Goal: Complete application form

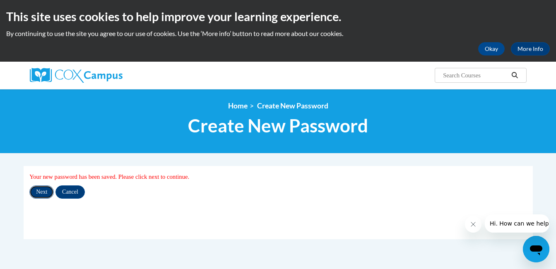
click at [37, 192] on input "Next" at bounding box center [41, 192] width 24 height 13
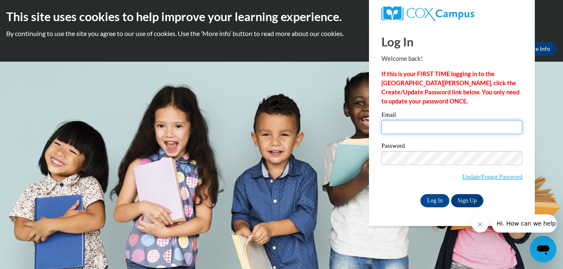
click at [426, 127] on input "Email" at bounding box center [451, 127] width 141 height 14
type input "fvarns@tuscbdd.org"
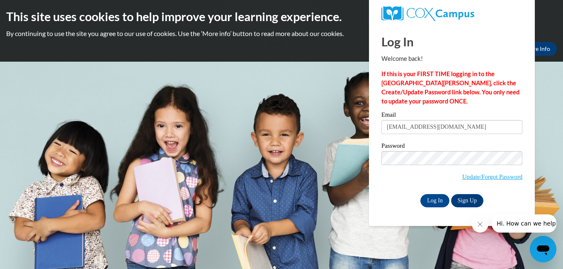
click at [381, 184] on span "Update/Forgot Password" at bounding box center [451, 168] width 141 height 34
click at [439, 198] on input "Log In" at bounding box center [434, 200] width 29 height 13
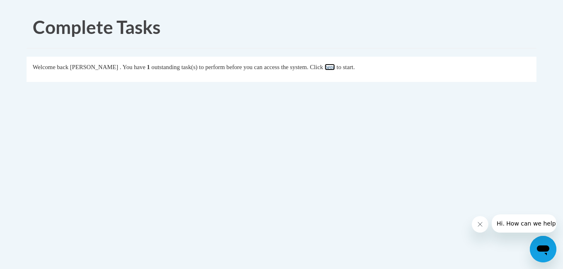
click at [335, 68] on link "here" at bounding box center [329, 67] width 10 height 7
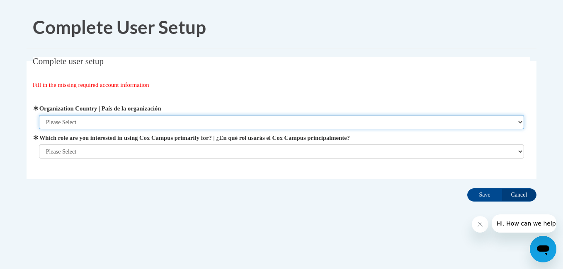
click at [193, 126] on select "Please Select United States | Estados Unidos Outside of the United States | Fue…" at bounding box center [281, 122] width 485 height 14
select select "ad49bcad-a171-4b2e-b99c-48b446064914"
click at [39, 115] on select "Please Select United States | Estados Unidos Outside of the United States | Fue…" at bounding box center [281, 122] width 485 height 14
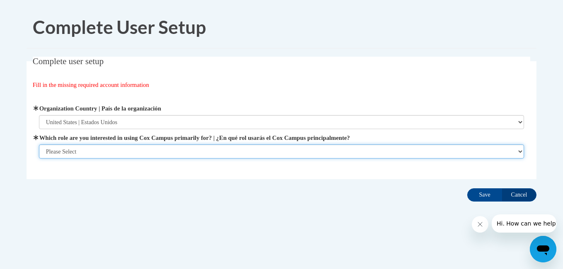
click at [190, 149] on select "Please Select College/University | Colegio/Universidad Community/Nonprofit Part…" at bounding box center [281, 152] width 485 height 14
select select "fbf2d438-af2f-41f8-98f1-81c410e29de3"
click at [39, 159] on select "Please Select College/University | Colegio/Universidad Community/Nonprofit Part…" at bounding box center [281, 152] width 485 height 14
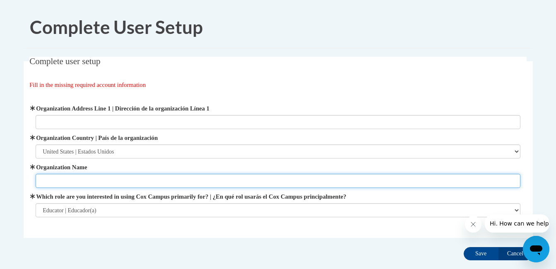
click at [171, 183] on input "Organization Name" at bounding box center [278, 181] width 485 height 14
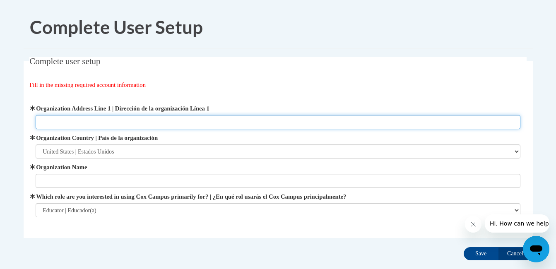
click at [165, 124] on input "Organization Address Line 1 | Dirección de la organización Línea 1" at bounding box center [278, 122] width 485 height 14
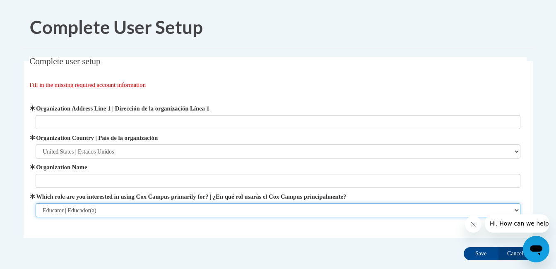
click at [132, 214] on select "Please Select College/University | Colegio/Universidad Community/Nonprofit Part…" at bounding box center [278, 210] width 485 height 14
click at [36, 203] on select "Please Select College/University | Colegio/Universidad Community/Nonprofit Part…" at bounding box center [278, 210] width 485 height 14
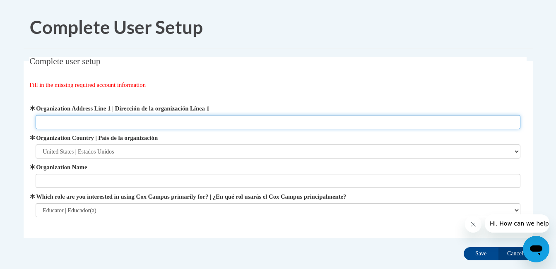
click at [124, 121] on input "Organization Address Line 1 | Dirección de la organización Línea 1" at bounding box center [278, 122] width 485 height 14
type input "518 church ave sw new philadelphia, oh"
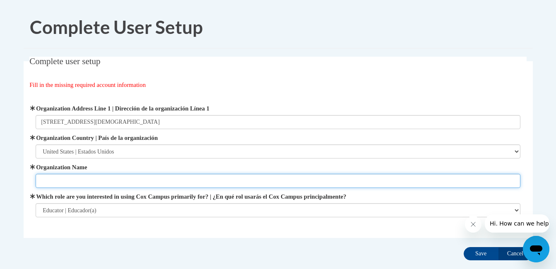
click at [121, 182] on input "Organization Name" at bounding box center [278, 181] width 485 height 14
type input "TUSCARAWAS COUNTY BOARD OF DD"
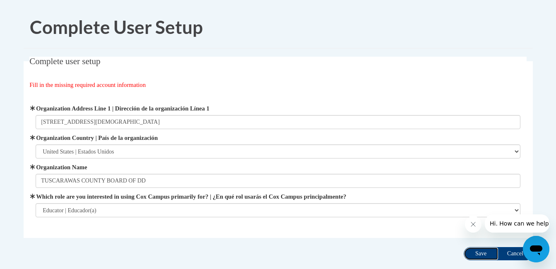
click at [483, 252] on input "Save" at bounding box center [481, 253] width 35 height 13
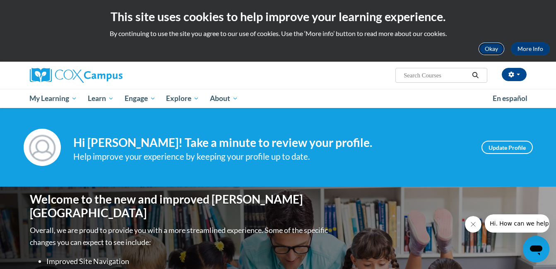
click at [501, 48] on button "Okay" at bounding box center [491, 48] width 27 height 13
